Goal: Register for event/course

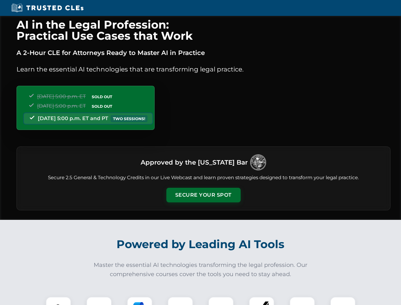
click at [203, 195] on button "Secure Your Spot" at bounding box center [203, 195] width 74 height 15
click at [58, 301] on img at bounding box center [58, 309] width 18 height 18
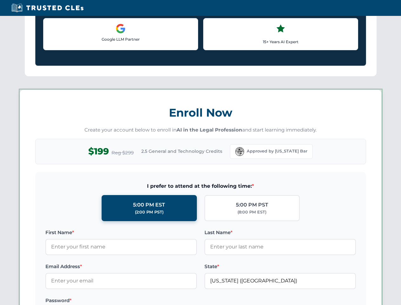
click at [140, 301] on label "Password *" at bounding box center [120, 301] width 151 height 8
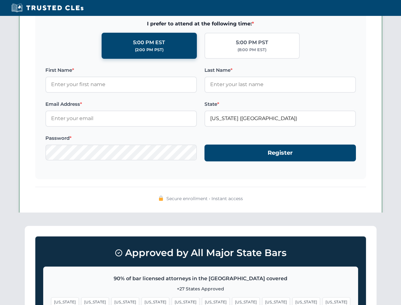
click at [292, 301] on span "[US_STATE]" at bounding box center [306, 301] width 28 height 9
